Goal: Task Accomplishment & Management: Manage account settings

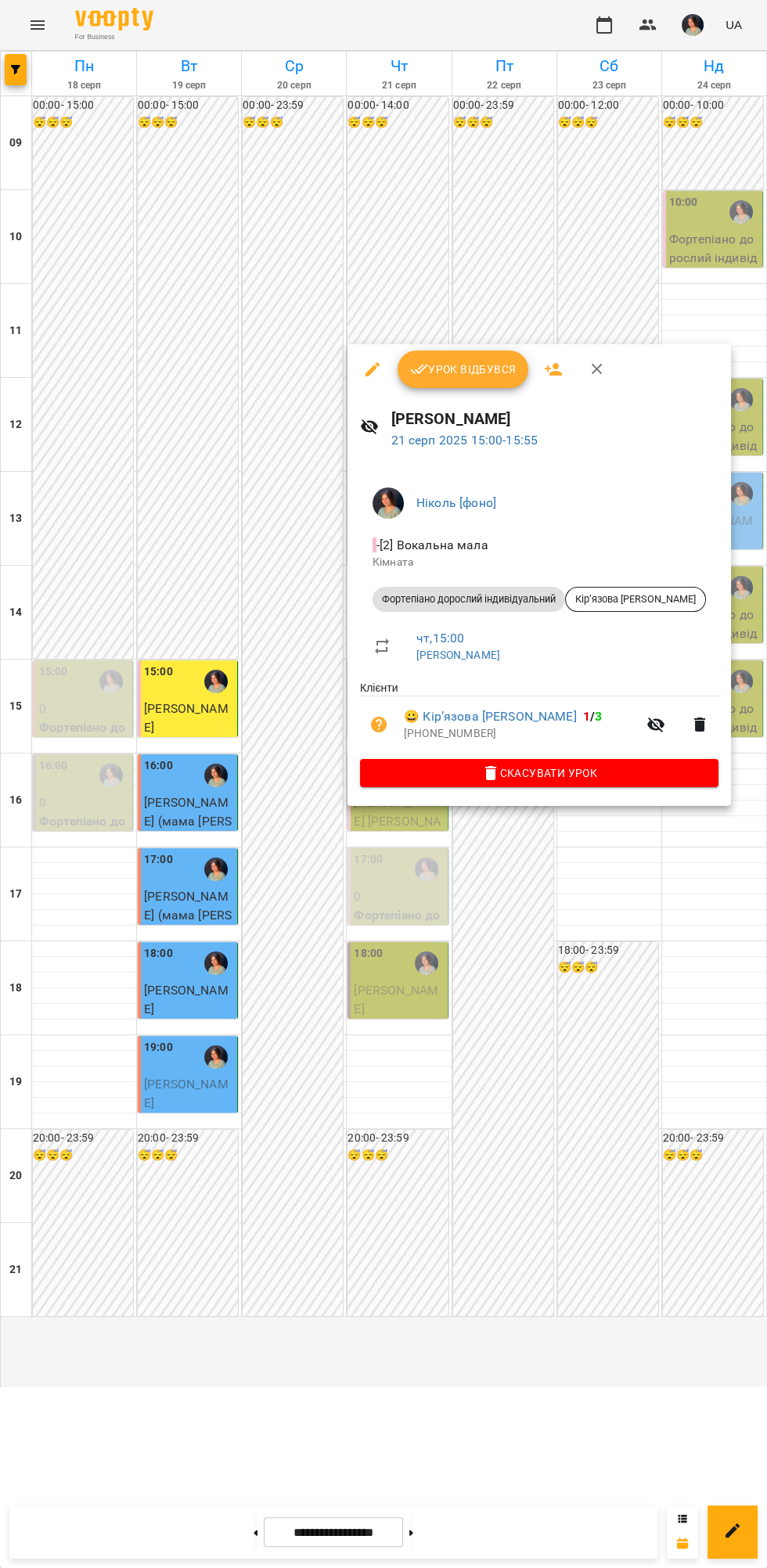
click at [485, 378] on span "Урок відбувся" at bounding box center [463, 369] width 106 height 19
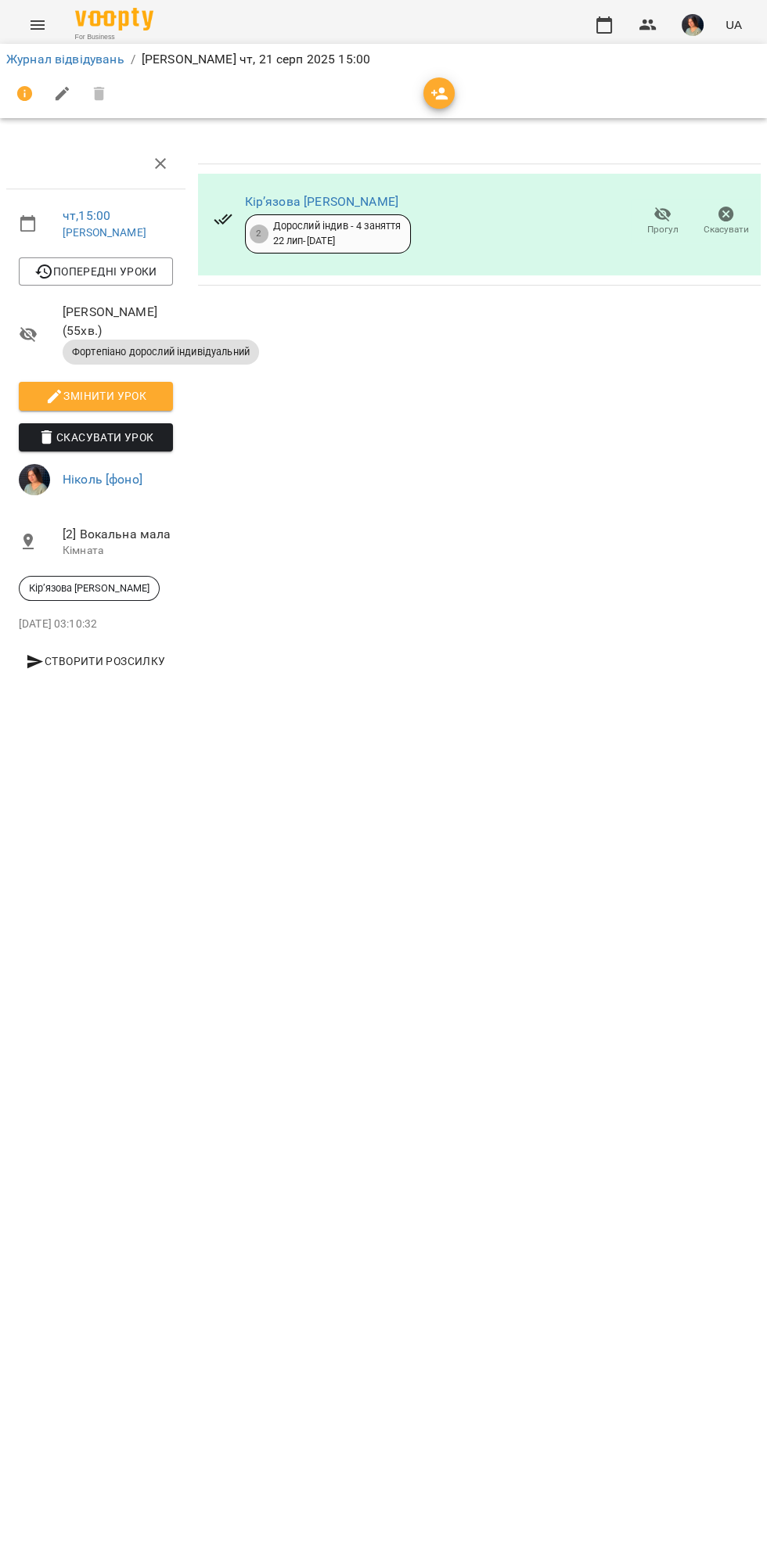
scroll to position [0, 5]
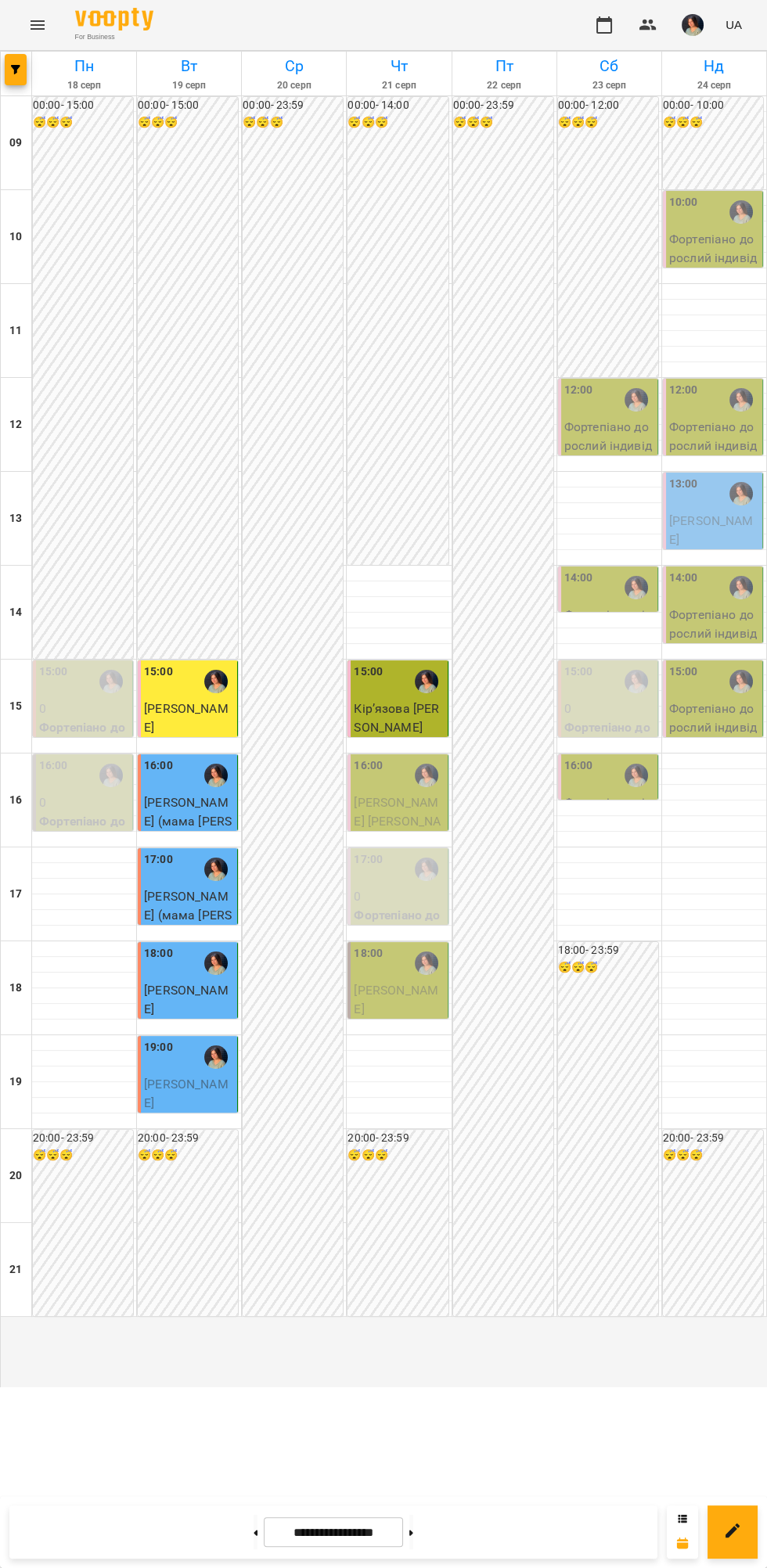
click at [384, 867] on p "[PERSON_NAME] [PERSON_NAME] ( [PERSON_NAME])" at bounding box center [398, 830] width 90 height 73
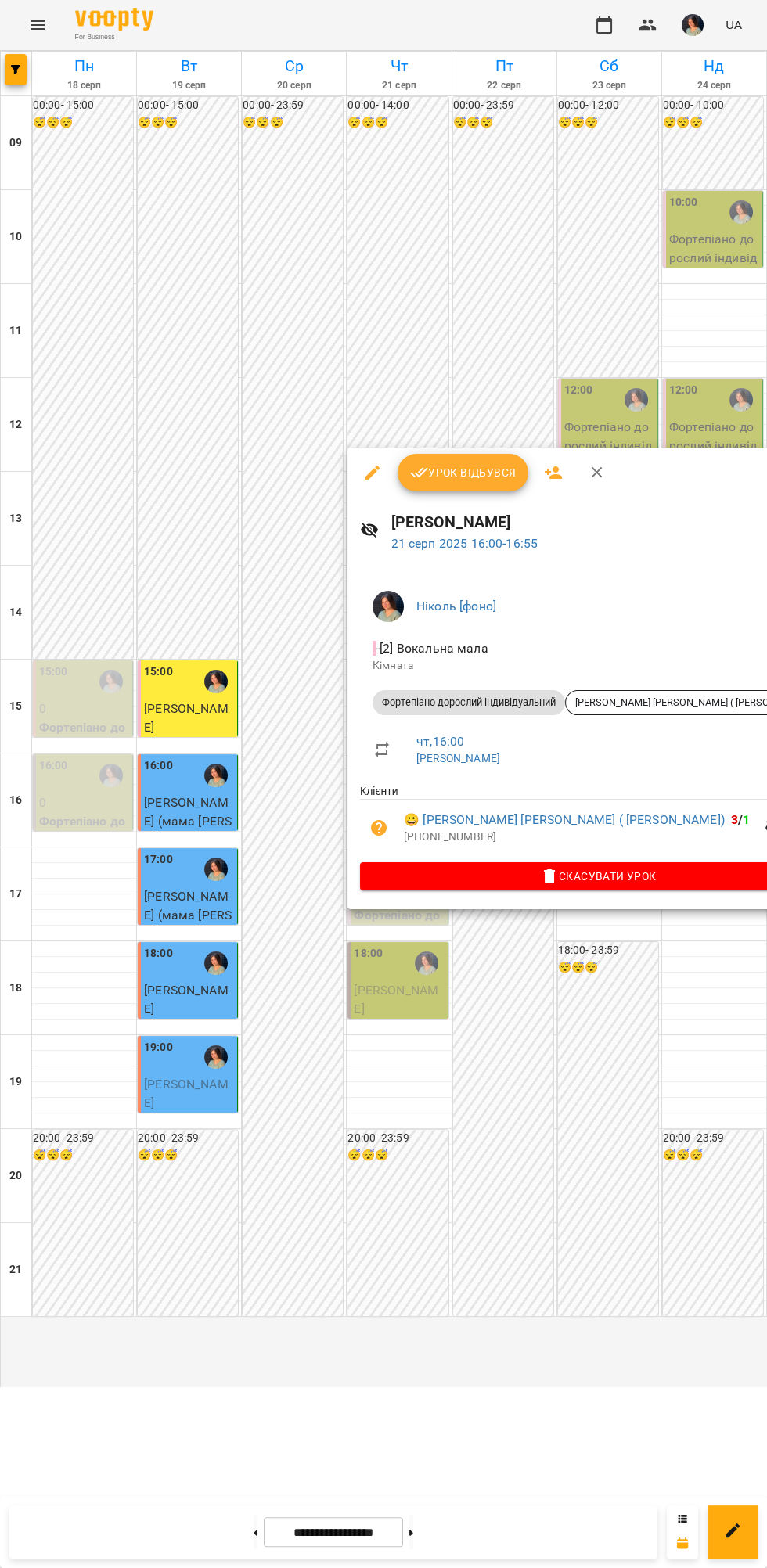
click at [453, 491] on button "Урок відбувся" at bounding box center [463, 472] width 132 height 38
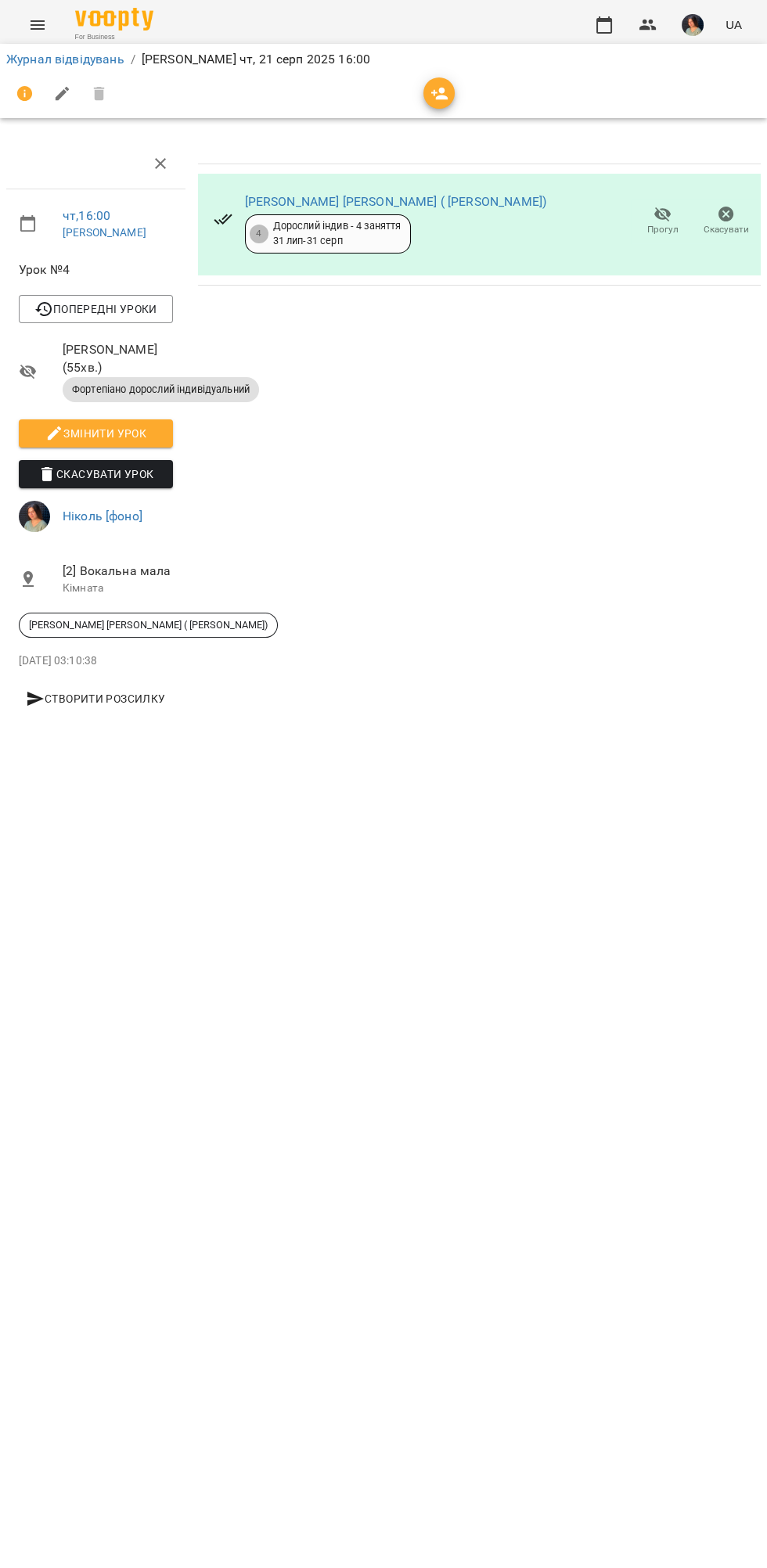
scroll to position [0, 6]
